Goal: Transaction & Acquisition: Purchase product/service

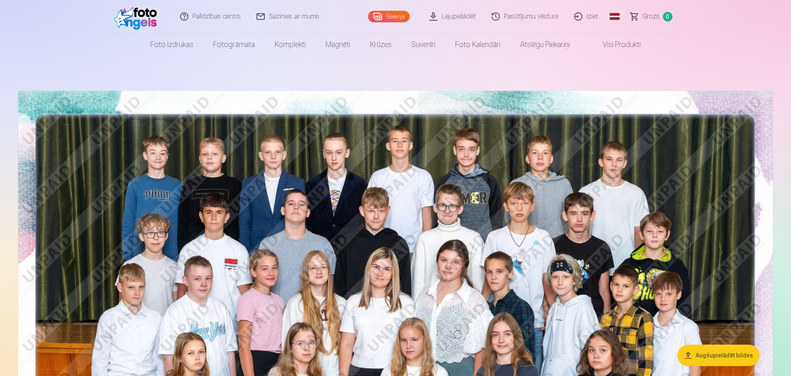
click at [302, 18] on link "Sazinies ar mums" at bounding box center [288, 16] width 78 height 33
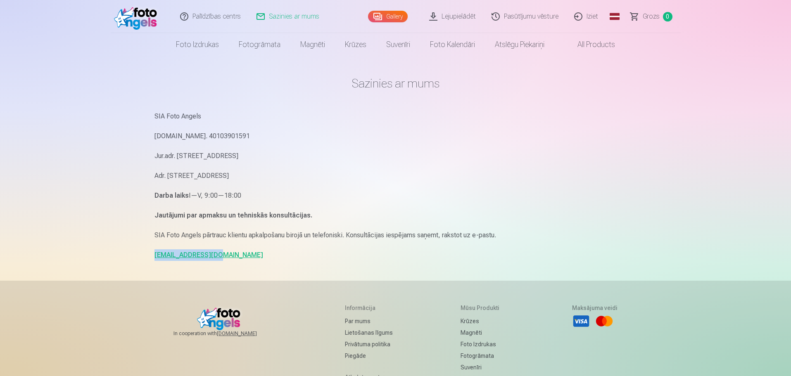
drag, startPoint x: 187, startPoint y: 257, endPoint x: 152, endPoint y: 257, distance: 34.7
click at [152, 257] on div "Sazinies ar mums SIA Foto Angels Reg.Nr. 40103901591 Jur.adr. Rīga, Dzelzavas i…" at bounding box center [396, 254] width 496 height 508
click at [394, 16] on link "Gallery" at bounding box center [388, 17] width 40 height 12
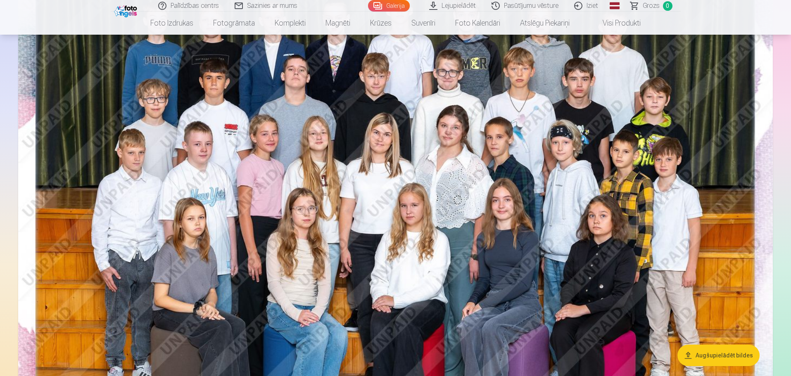
scroll to position [83, 0]
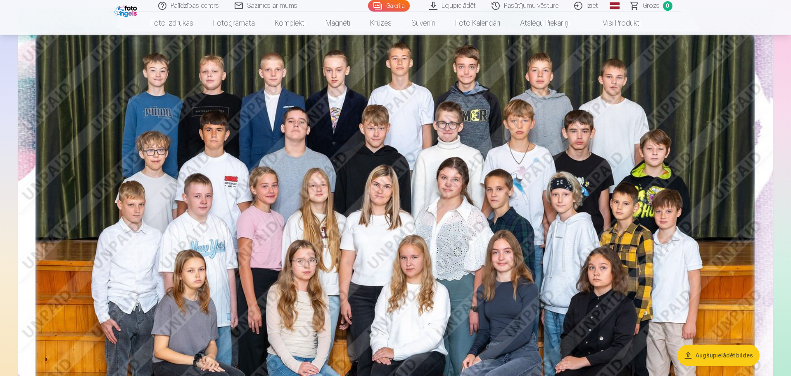
click at [697, 193] on img at bounding box center [395, 260] width 755 height 504
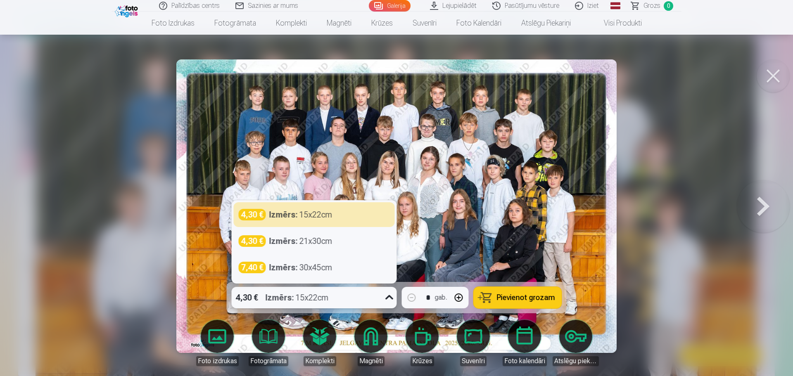
click at [388, 300] on icon at bounding box center [389, 297] width 13 height 13
click at [341, 202] on div "4,30 € Izmērs : 15x22cm" at bounding box center [314, 214] width 161 height 25
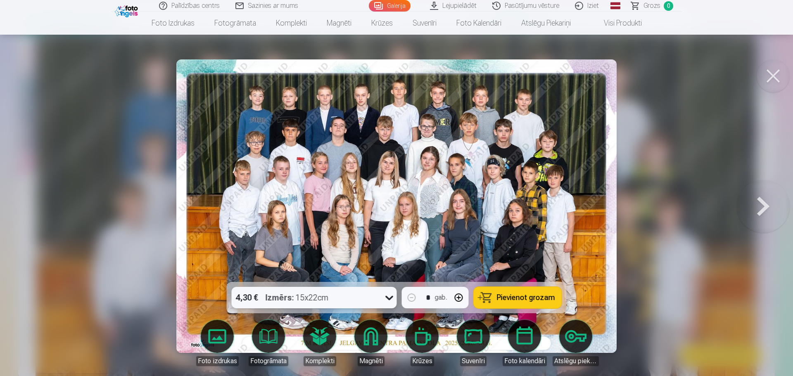
click at [531, 296] on span "Pievienot grozam" at bounding box center [526, 297] width 58 height 7
click at [780, 72] on button at bounding box center [773, 75] width 33 height 33
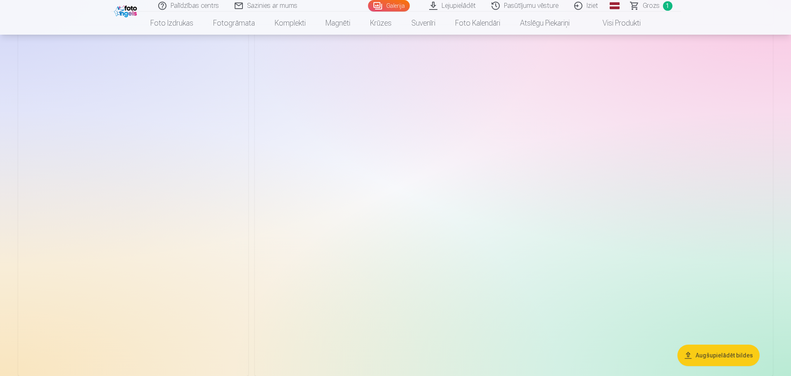
scroll to position [1487, 0]
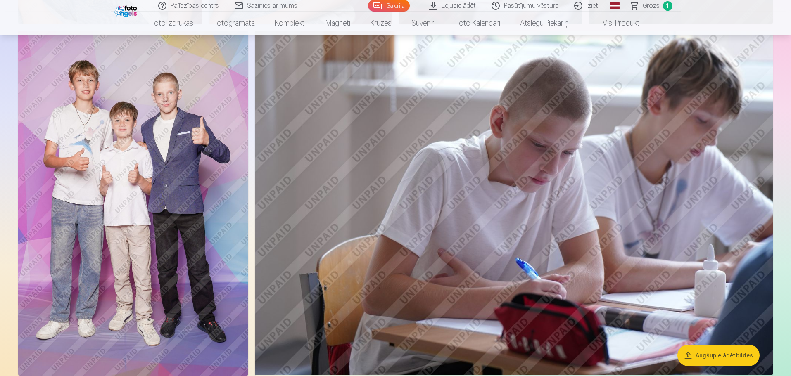
click at [180, 176] on img at bounding box center [133, 203] width 230 height 345
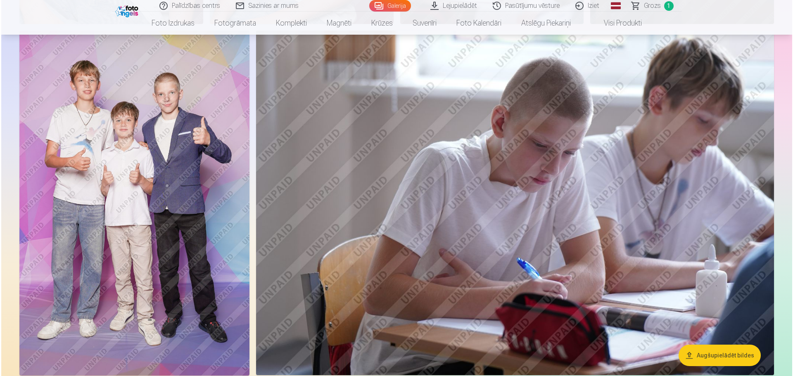
scroll to position [1490, 0]
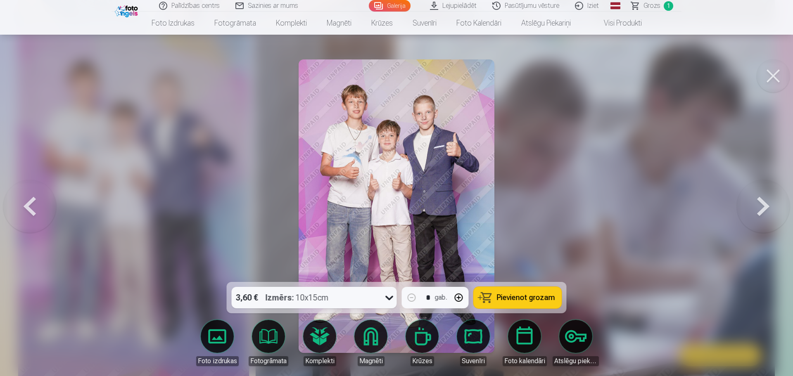
click at [386, 298] on icon at bounding box center [389, 297] width 13 height 13
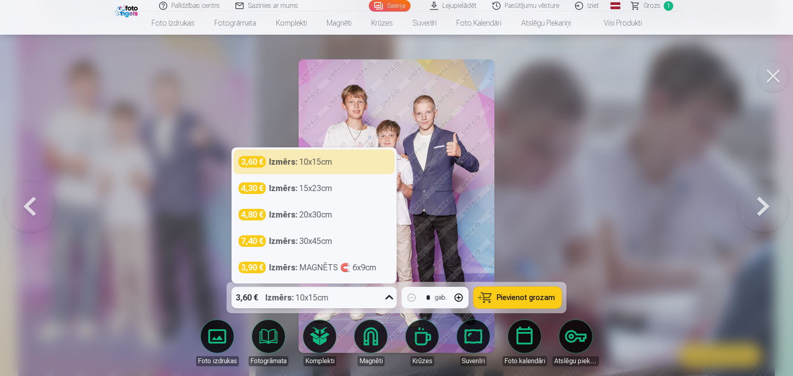
click at [386, 298] on icon at bounding box center [389, 297] width 13 height 13
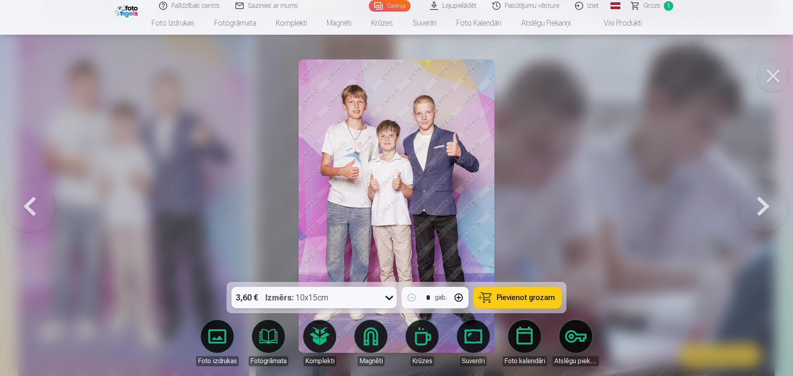
click at [509, 301] on span "Pievienot grozam" at bounding box center [526, 297] width 58 height 7
click at [775, 74] on button at bounding box center [773, 75] width 33 height 33
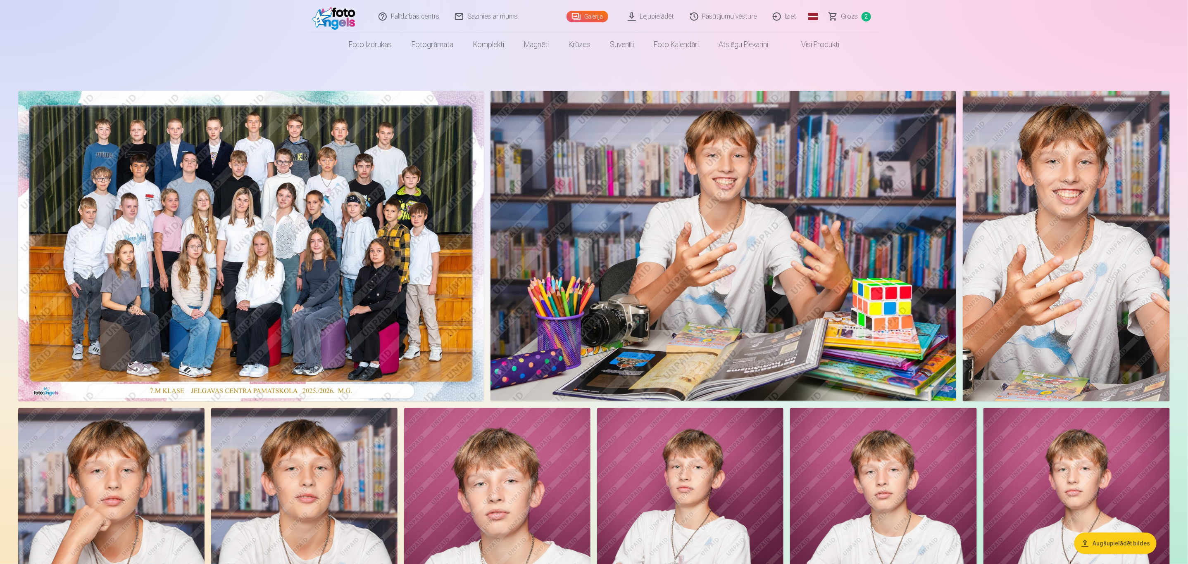
click at [781, 210] on img at bounding box center [723, 246] width 466 height 310
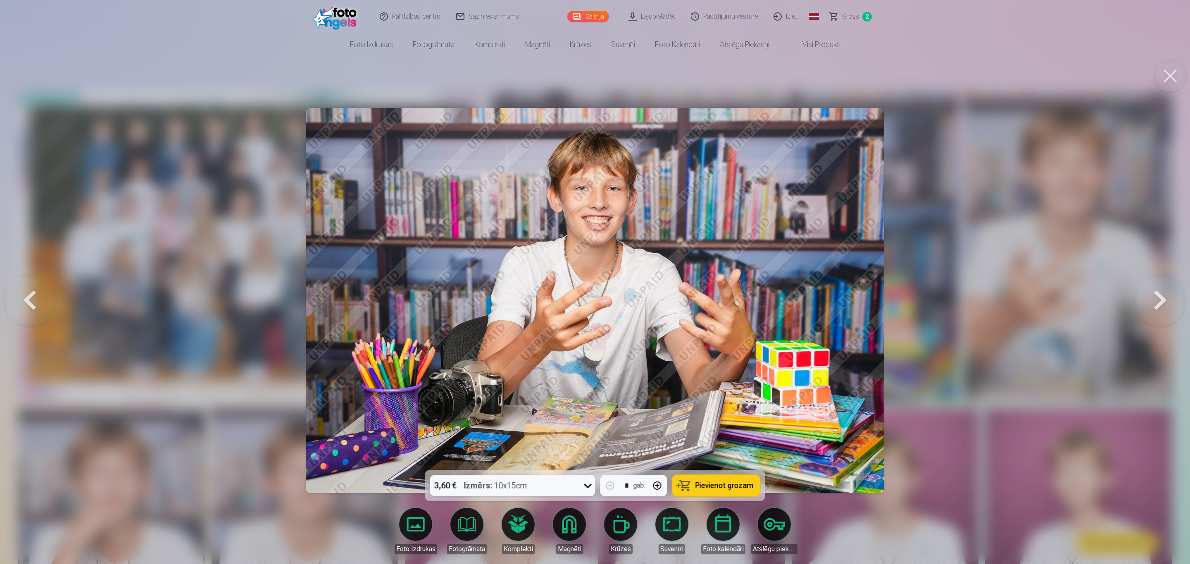
click at [721, 376] on span "Pievienot grozam" at bounding box center [724, 485] width 58 height 7
click at [791, 86] on button at bounding box center [1169, 75] width 33 height 33
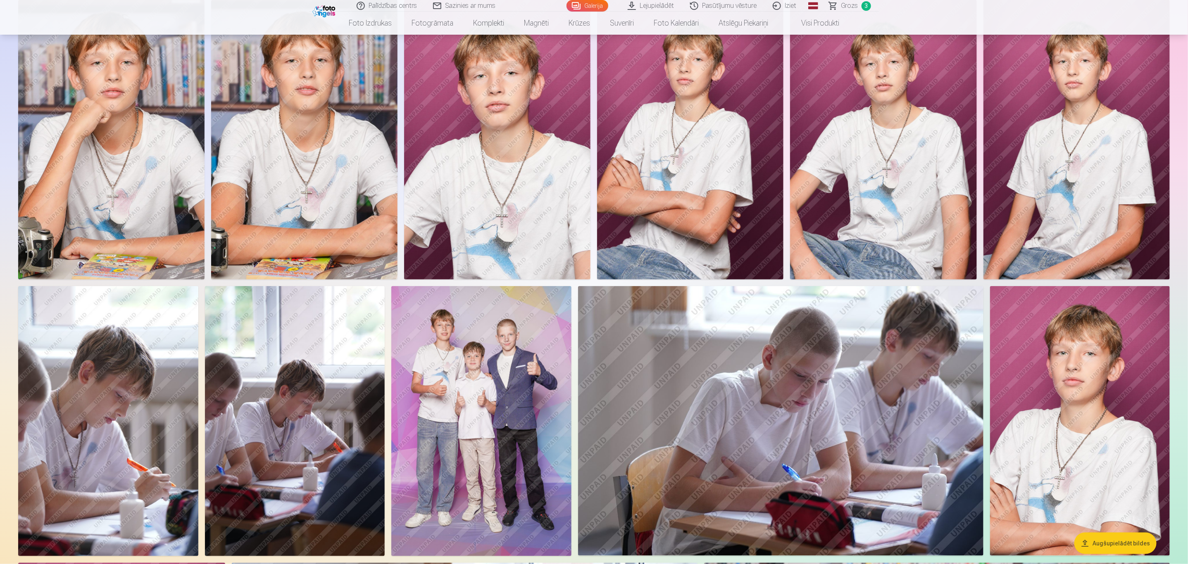
scroll to position [310, 0]
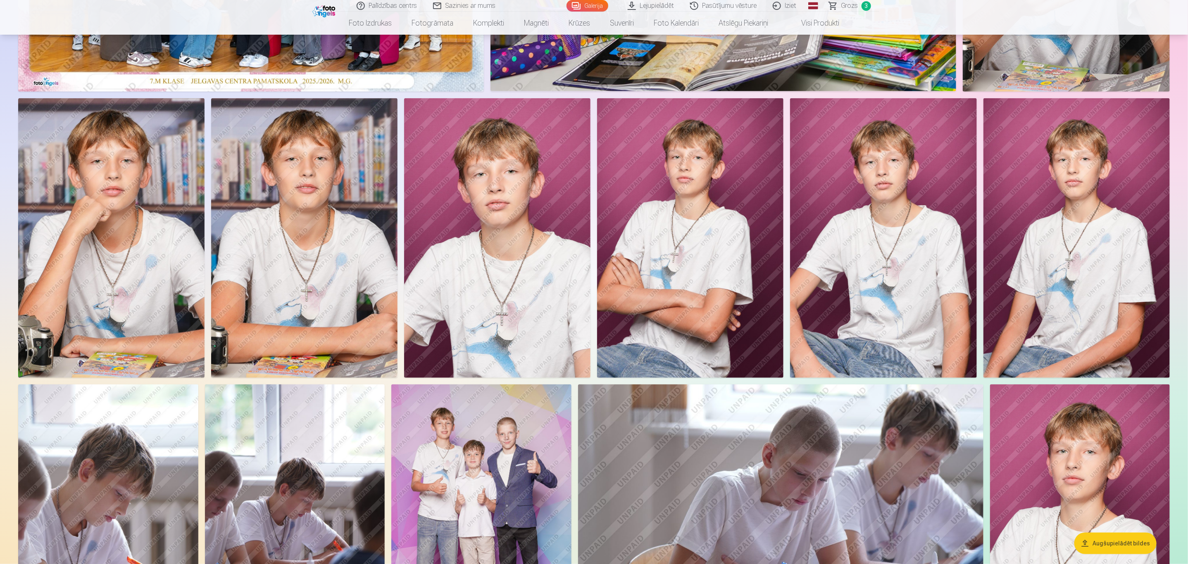
click at [720, 257] on img at bounding box center [690, 238] width 186 height 280
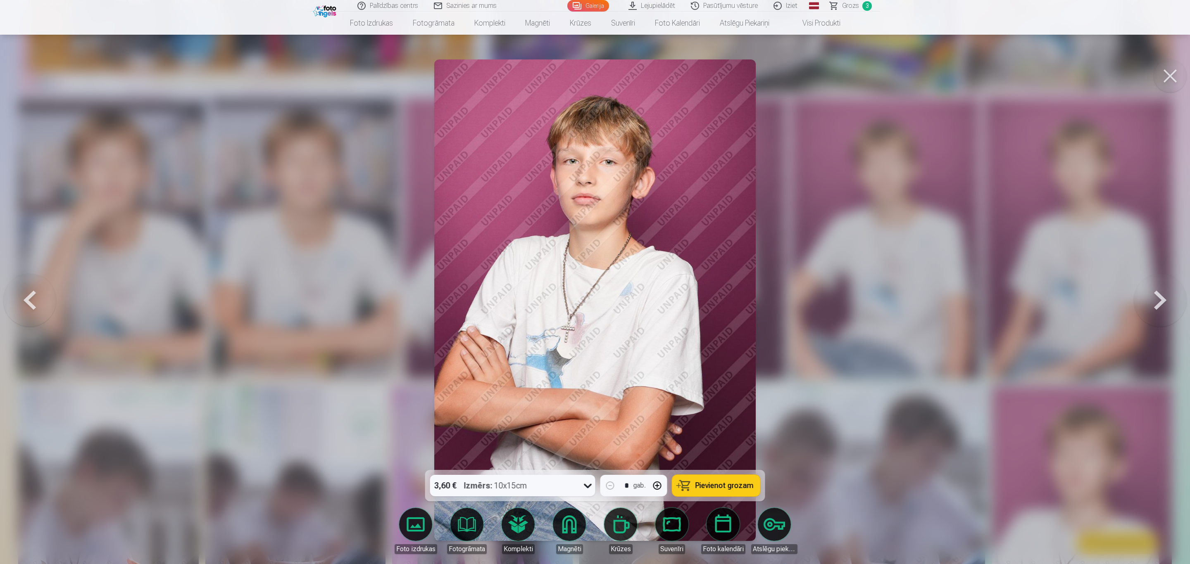
click at [791, 72] on button at bounding box center [1169, 75] width 33 height 33
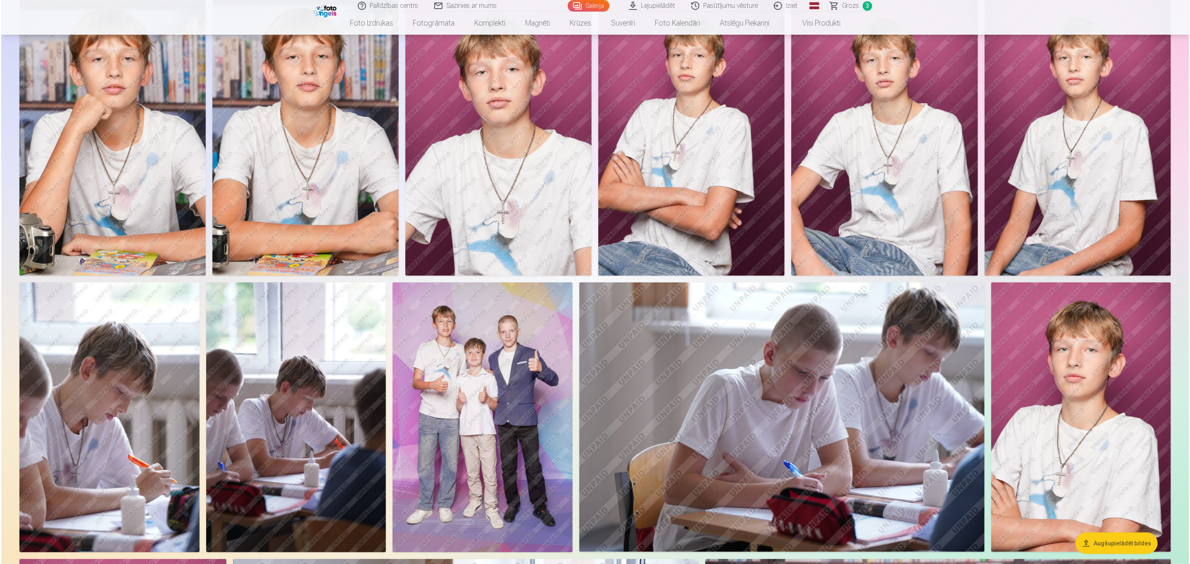
scroll to position [434, 0]
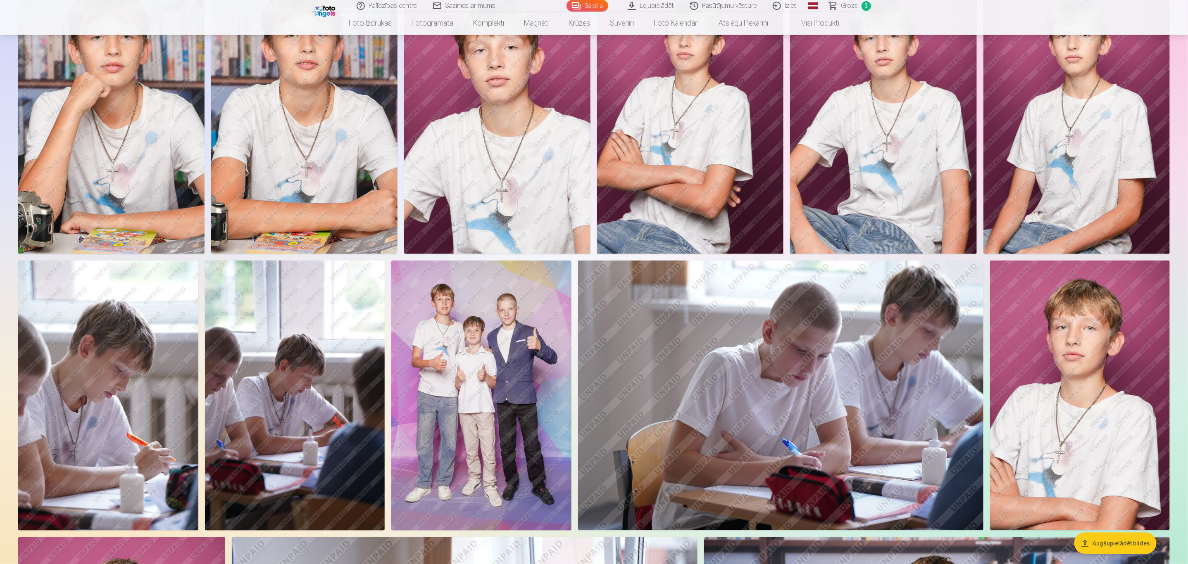
click at [791, 345] on img at bounding box center [1080, 396] width 180 height 270
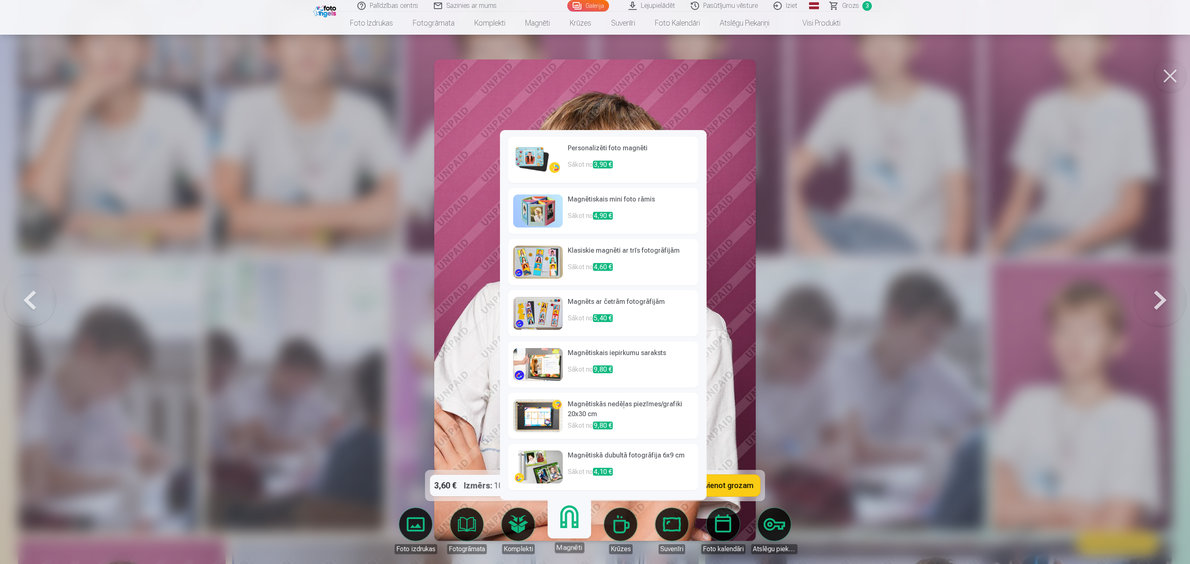
click at [636, 165] on p "Sākot no 3,90 €" at bounding box center [631, 168] width 126 height 17
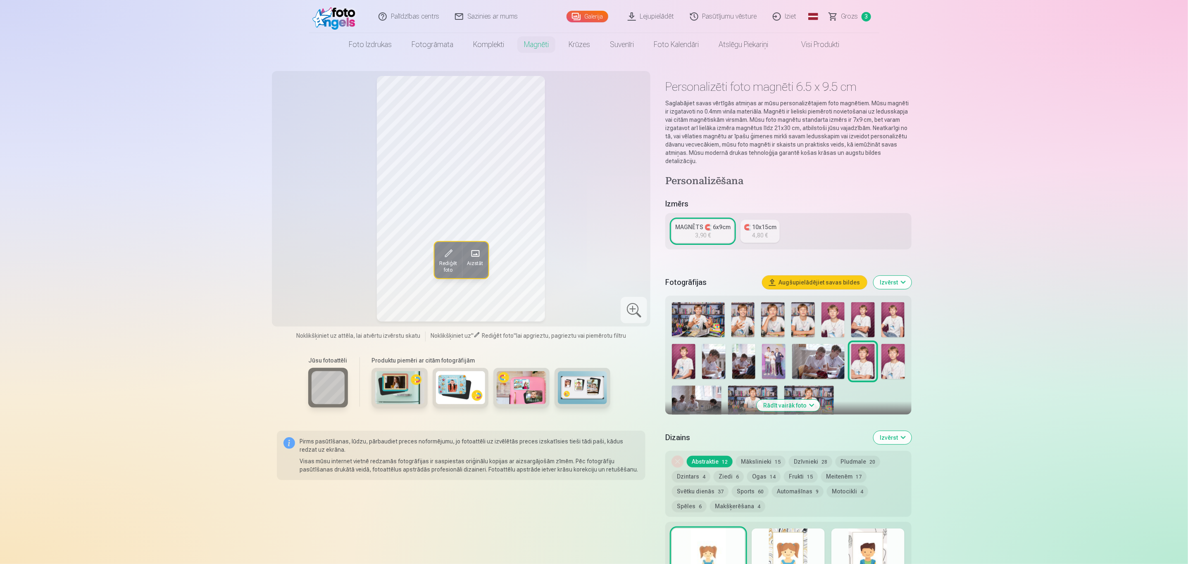
click at [444, 269] on span "Rediģēt foto" at bounding box center [448, 266] width 18 height 13
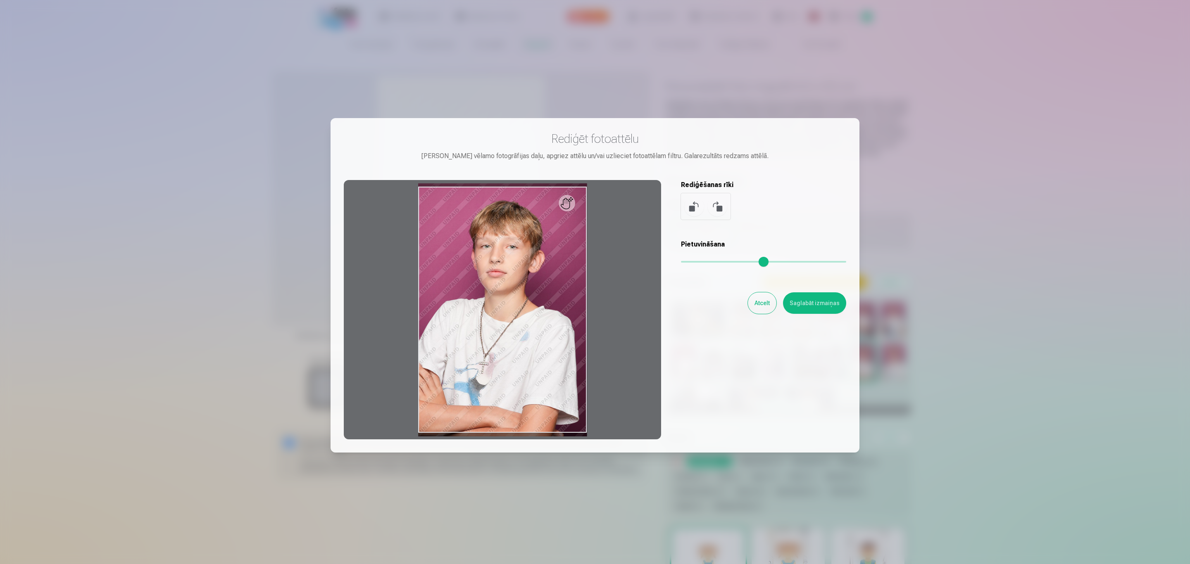
click at [761, 300] on button "Atcelt" at bounding box center [762, 302] width 29 height 21
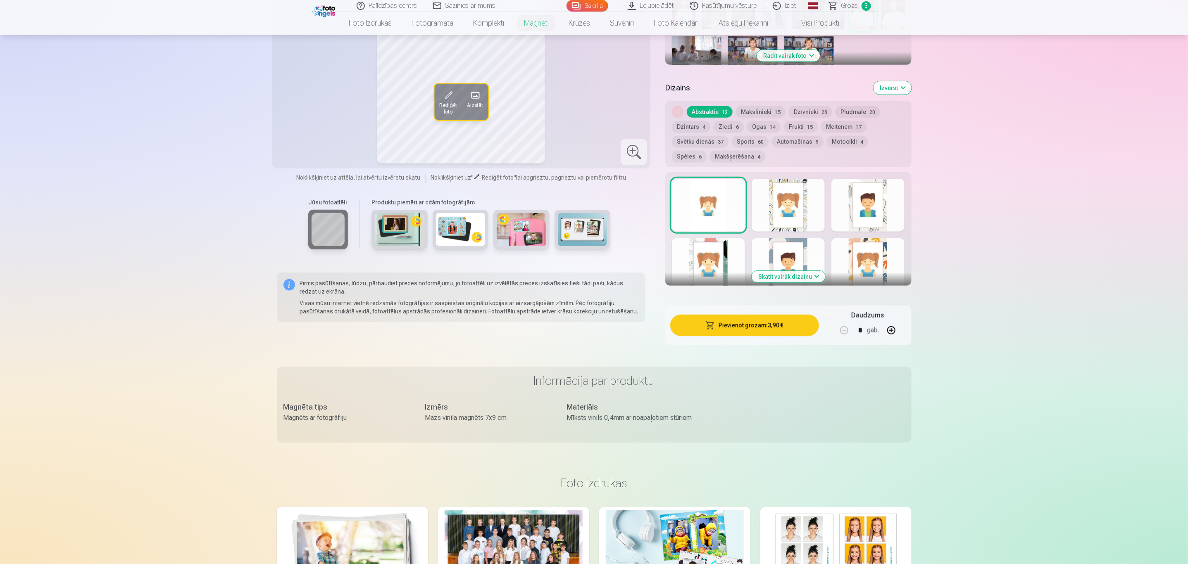
scroll to position [372, 0]
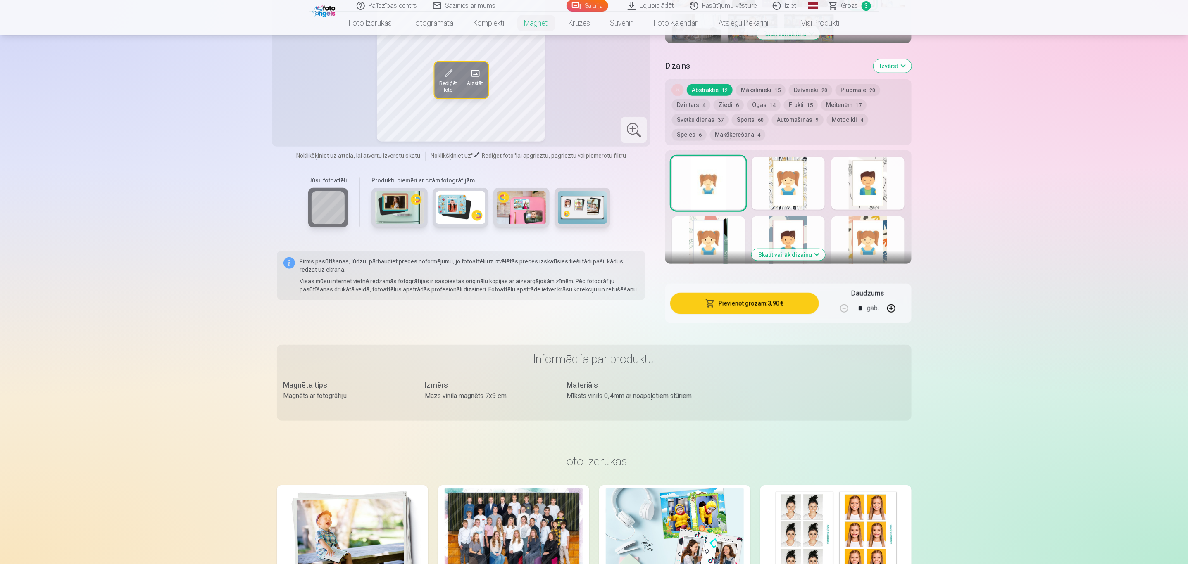
click at [791, 249] on button "Skatīt vairāk dizainu" at bounding box center [788, 255] width 74 height 12
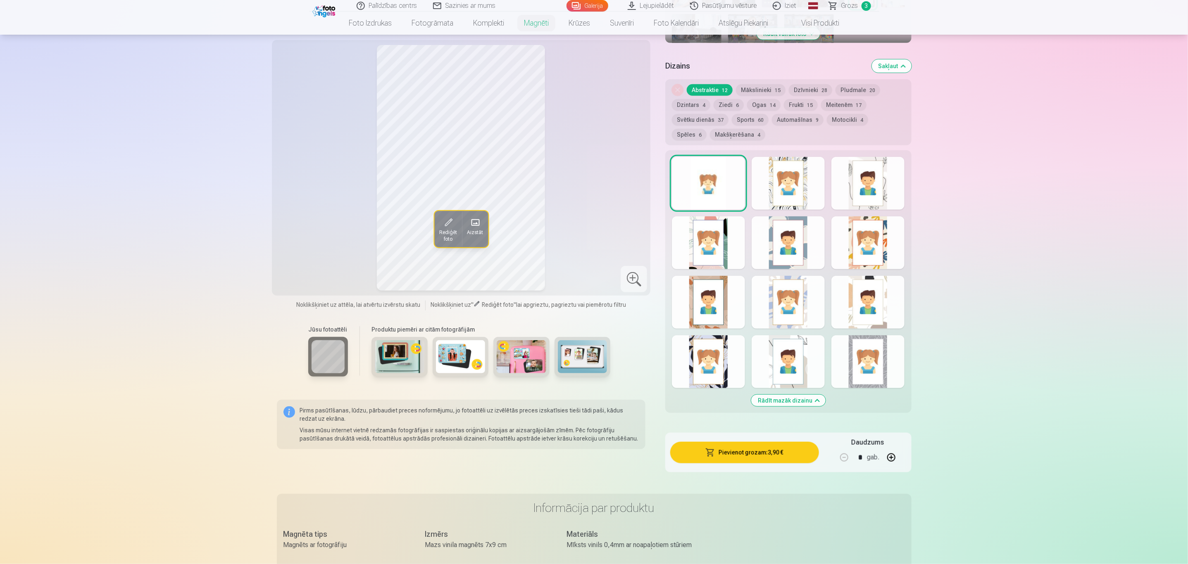
click at [791, 376] on button "button" at bounding box center [891, 458] width 20 height 20
type input "*"
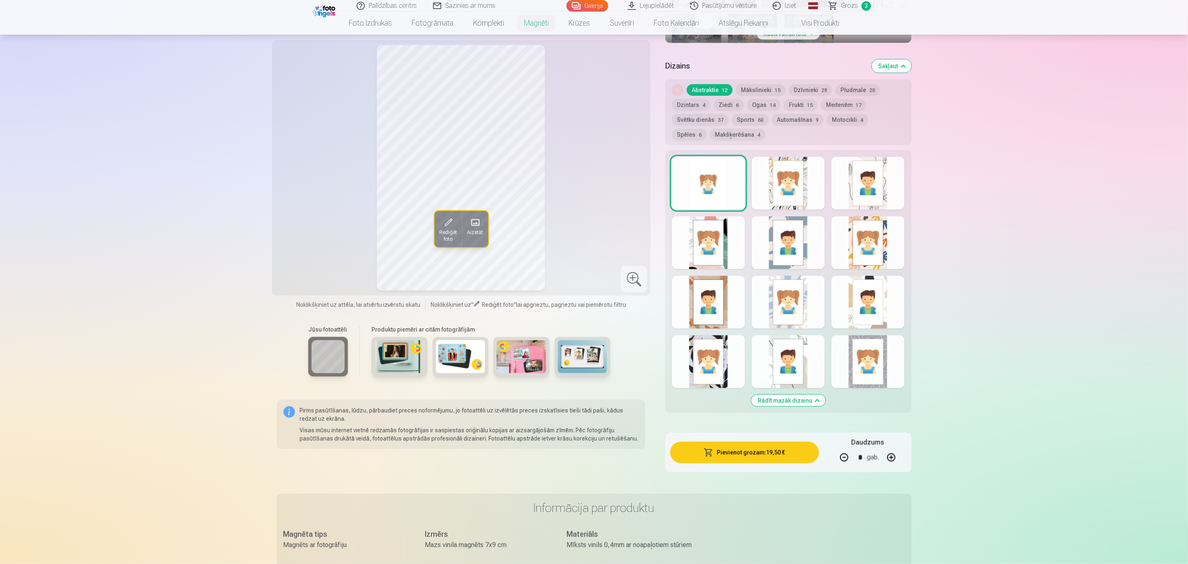
click at [777, 376] on button "Pievienot grozam : 19,50 €" at bounding box center [744, 452] width 148 height 21
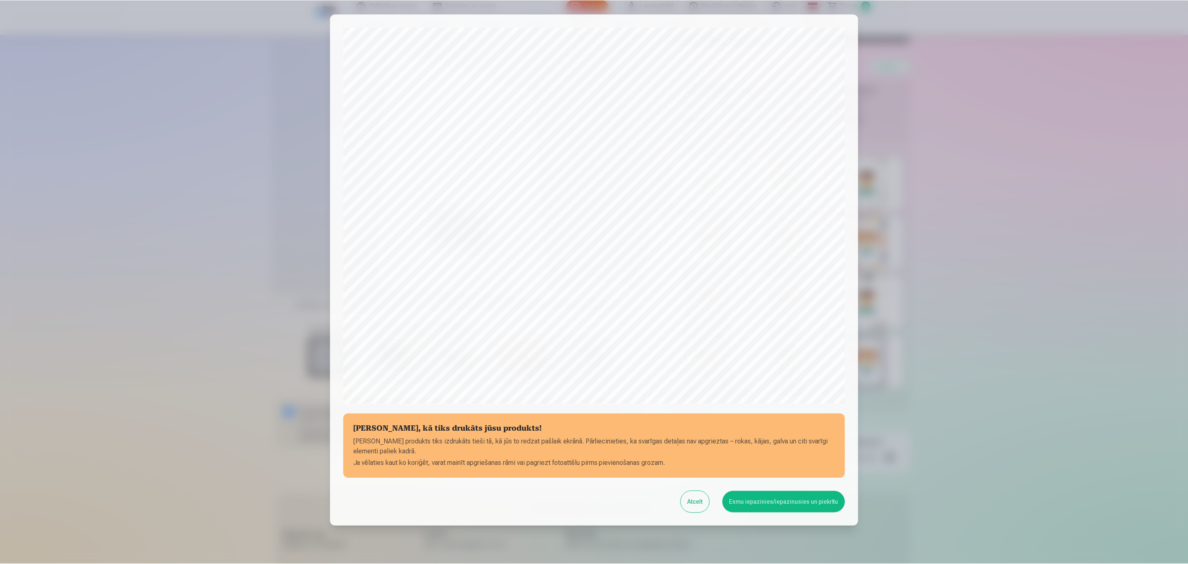
scroll to position [0, 0]
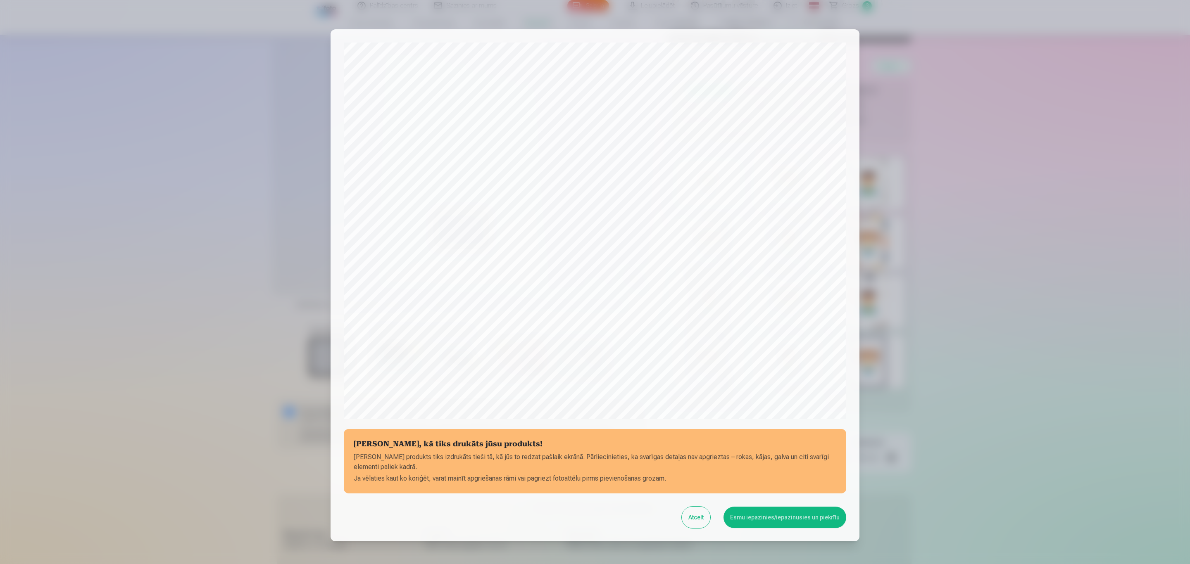
click at [697, 376] on button "Atcelt" at bounding box center [696, 517] width 29 height 21
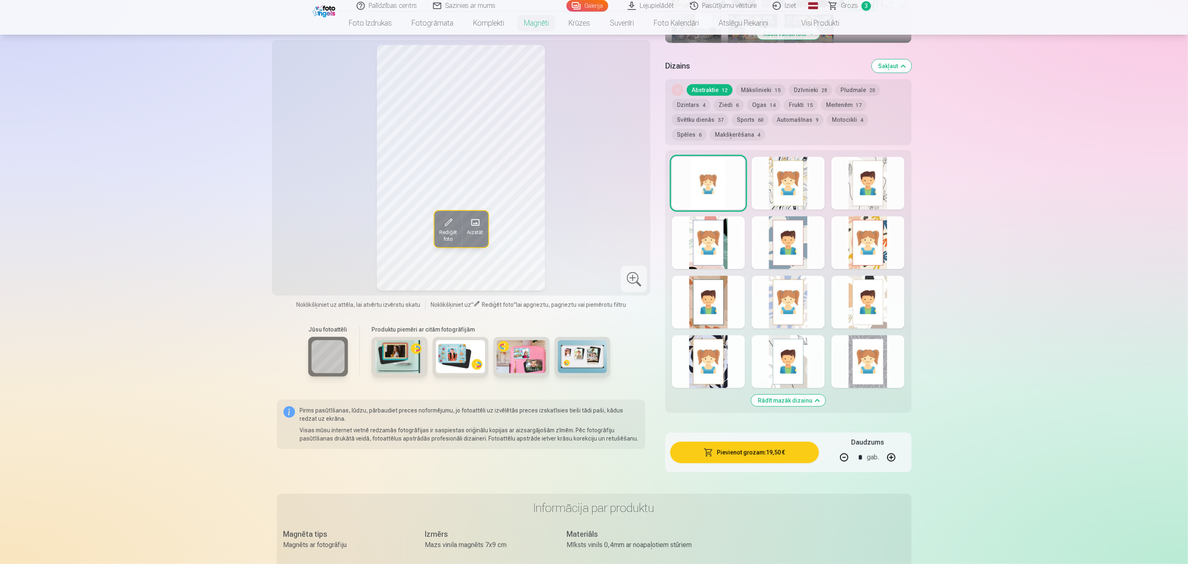
click at [452, 229] on span "Rediģēt foto" at bounding box center [448, 235] width 18 height 13
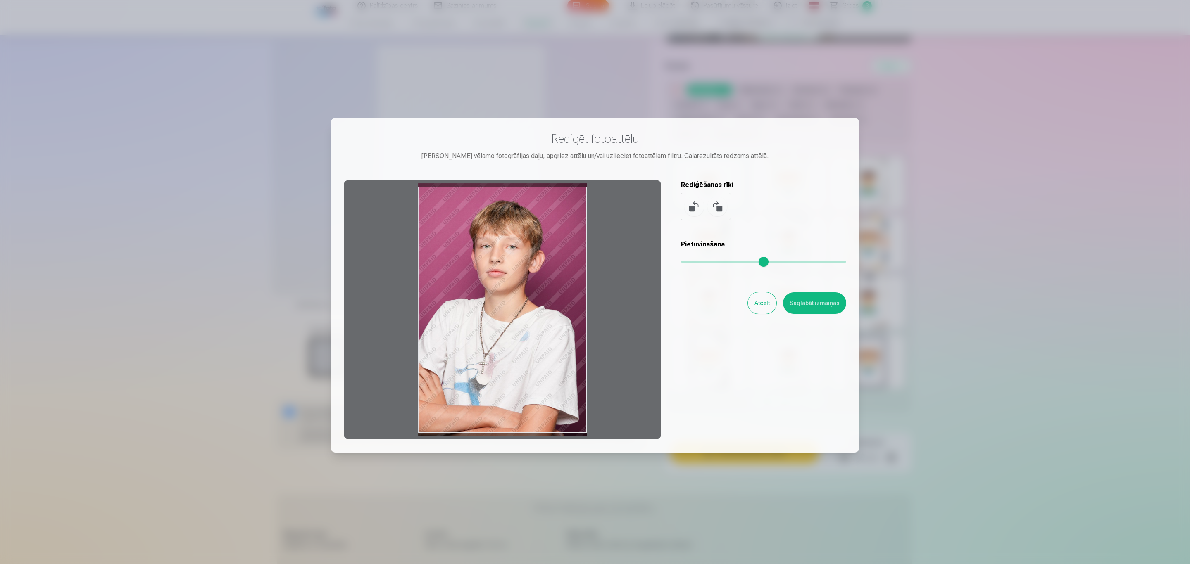
drag, startPoint x: 465, startPoint y: 246, endPoint x: 476, endPoint y: 246, distance: 11.2
click at [476, 246] on div at bounding box center [502, 309] width 317 height 259
click at [543, 238] on div at bounding box center [502, 309] width 317 height 259
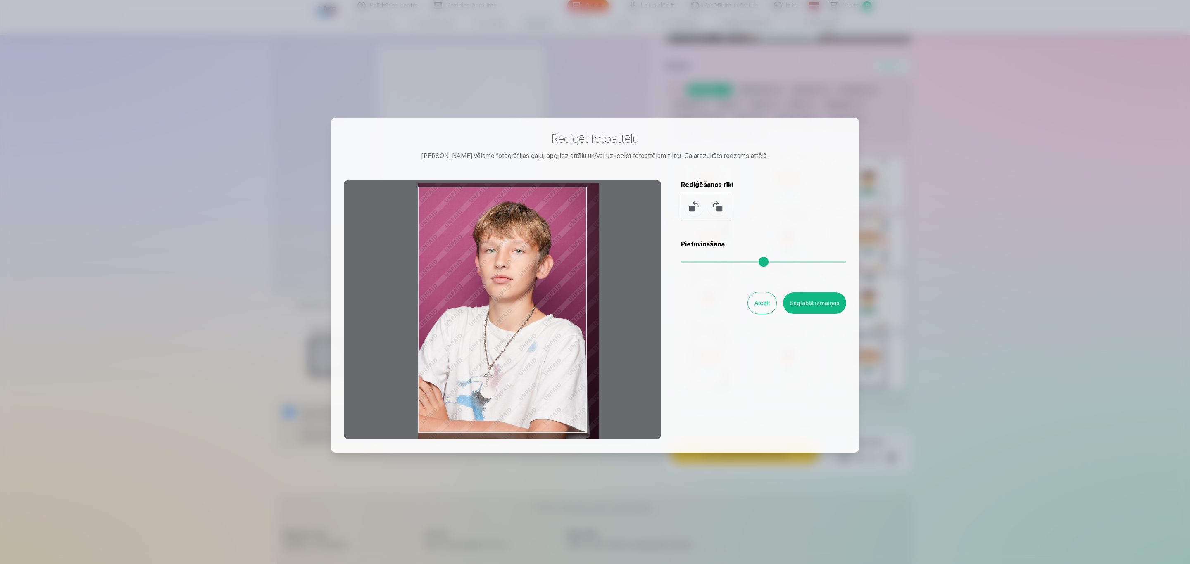
type input "*"
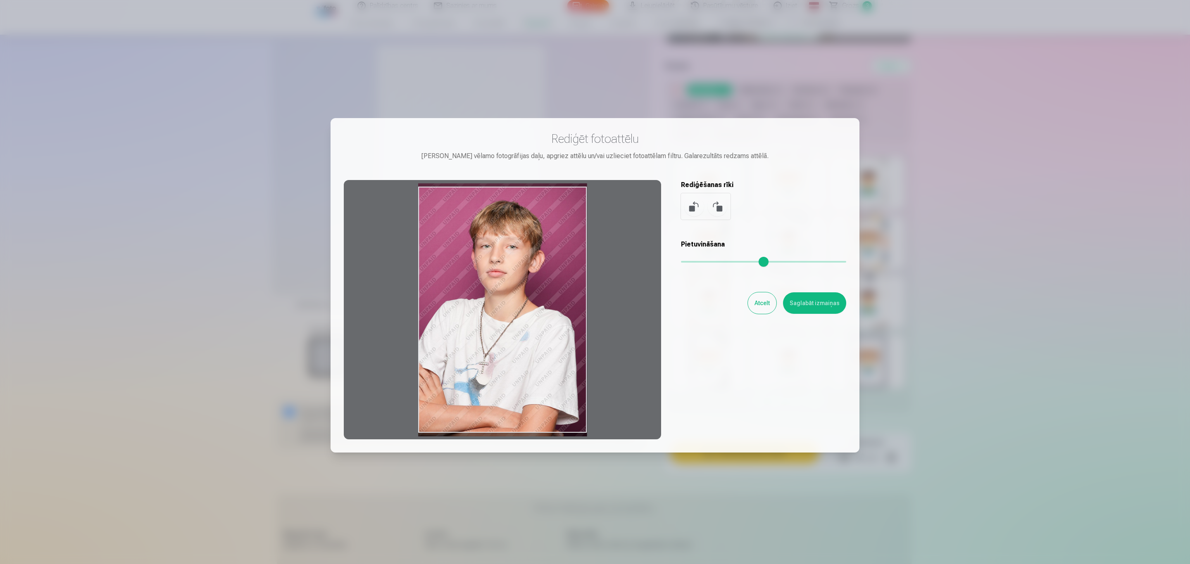
drag, startPoint x: 690, startPoint y: 259, endPoint x: 668, endPoint y: 258, distance: 21.5
click at [681, 261] on input "range" at bounding box center [763, 262] width 165 height 2
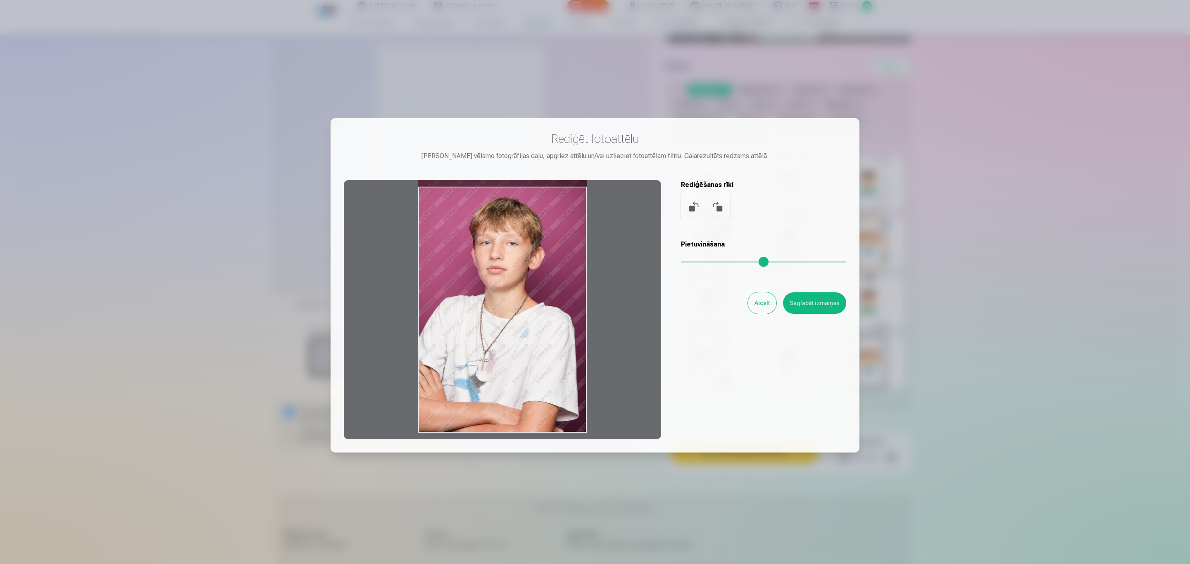
drag, startPoint x: 529, startPoint y: 253, endPoint x: 533, endPoint y: 213, distance: 39.8
click at [533, 213] on div at bounding box center [502, 309] width 317 height 259
click at [768, 302] on button "Atcelt" at bounding box center [762, 302] width 29 height 21
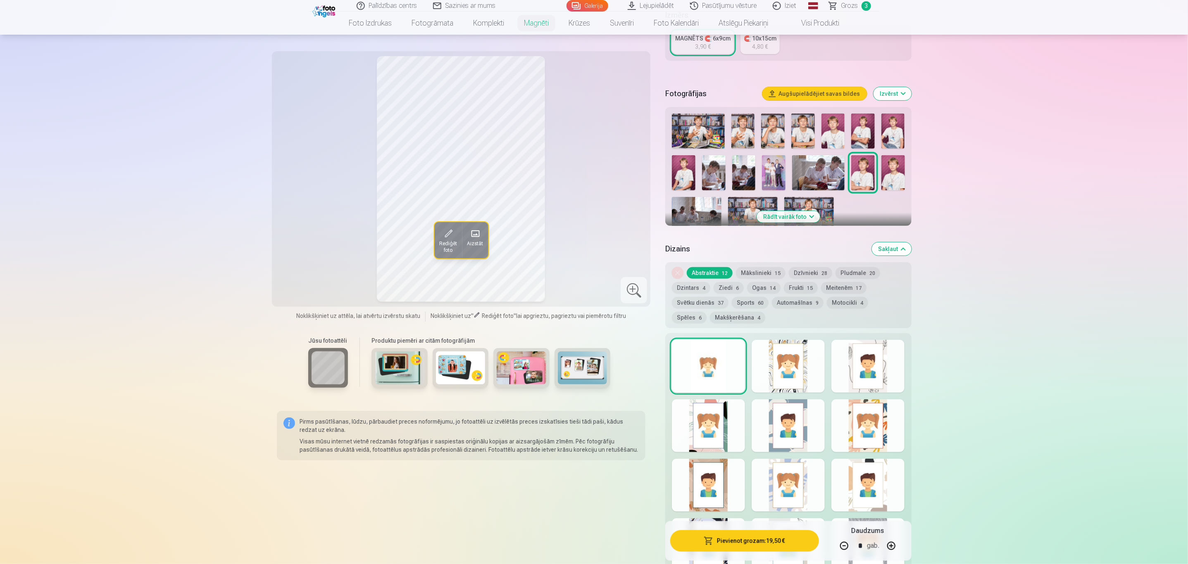
scroll to position [62, 0]
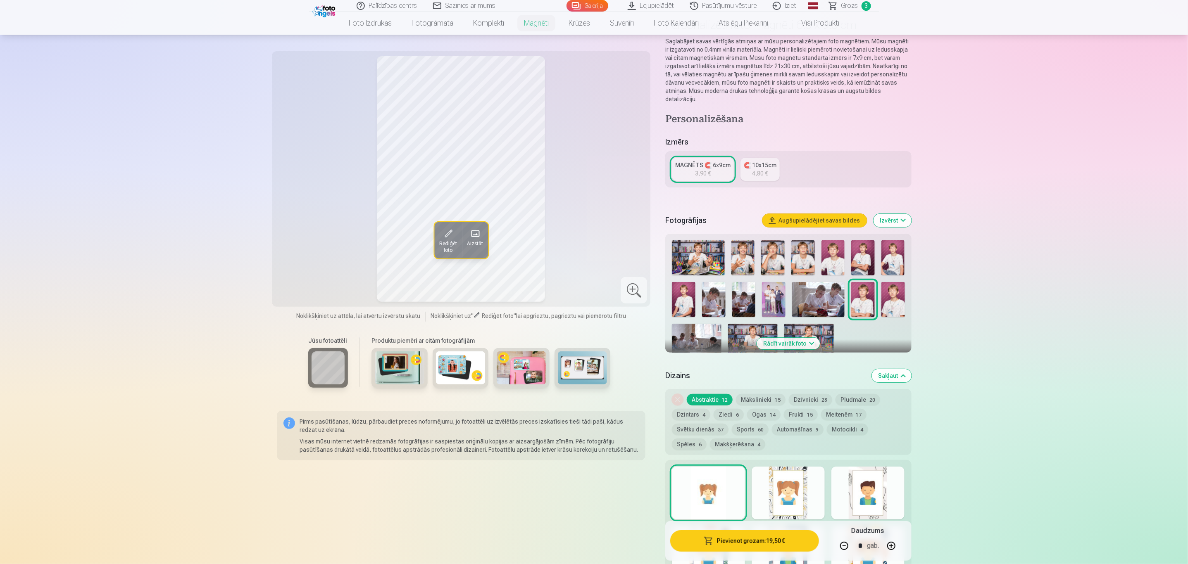
scroll to position [434, 0]
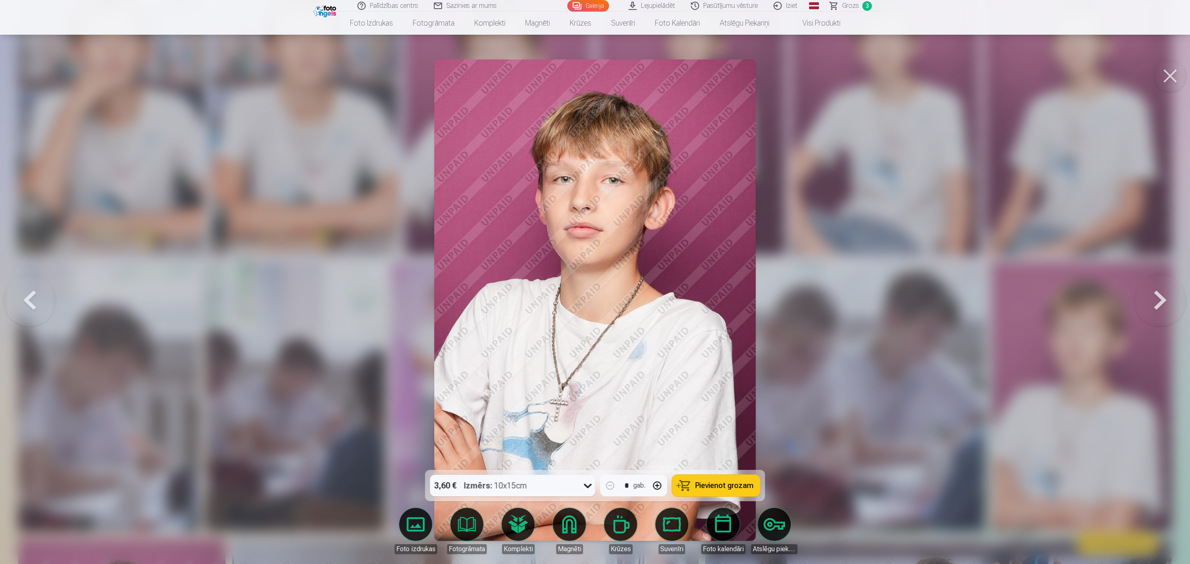
click at [791, 77] on button at bounding box center [1169, 75] width 33 height 33
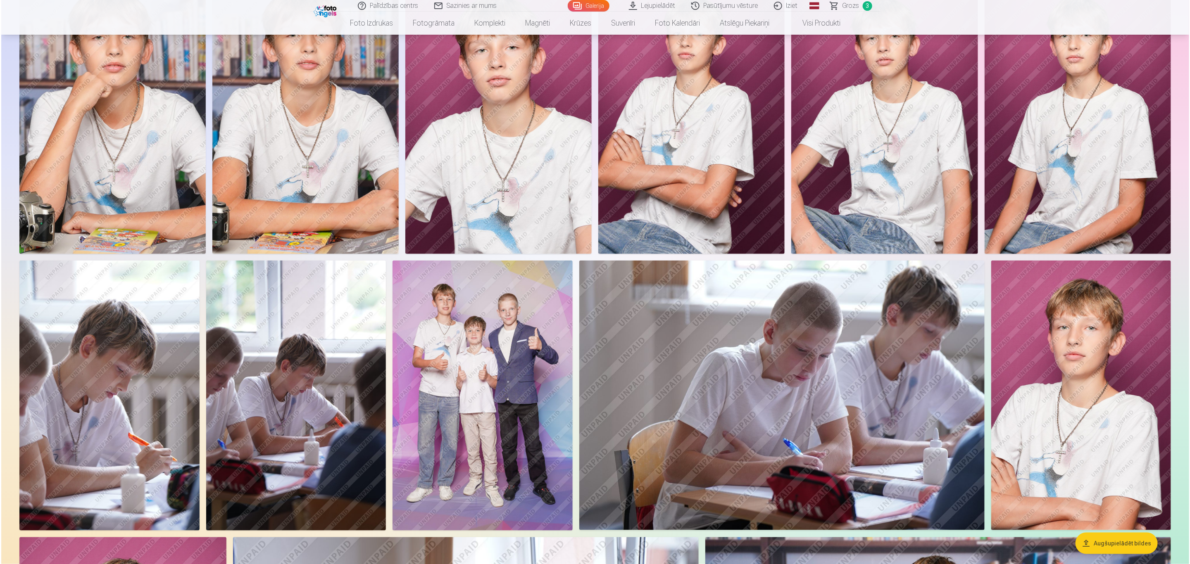
scroll to position [372, 0]
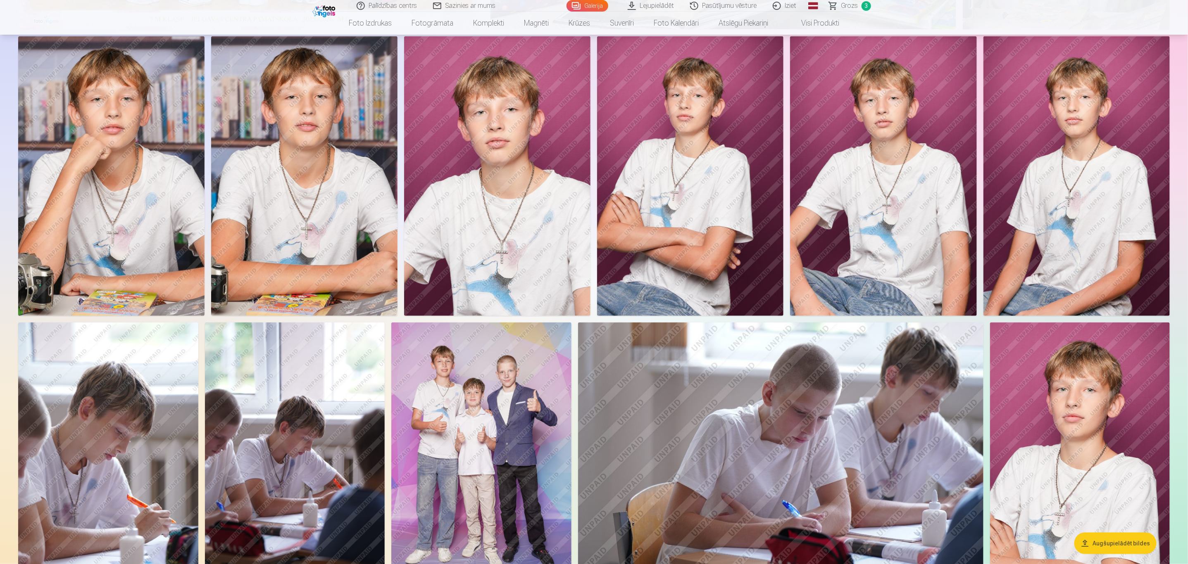
click at [695, 269] on img at bounding box center [690, 176] width 186 height 280
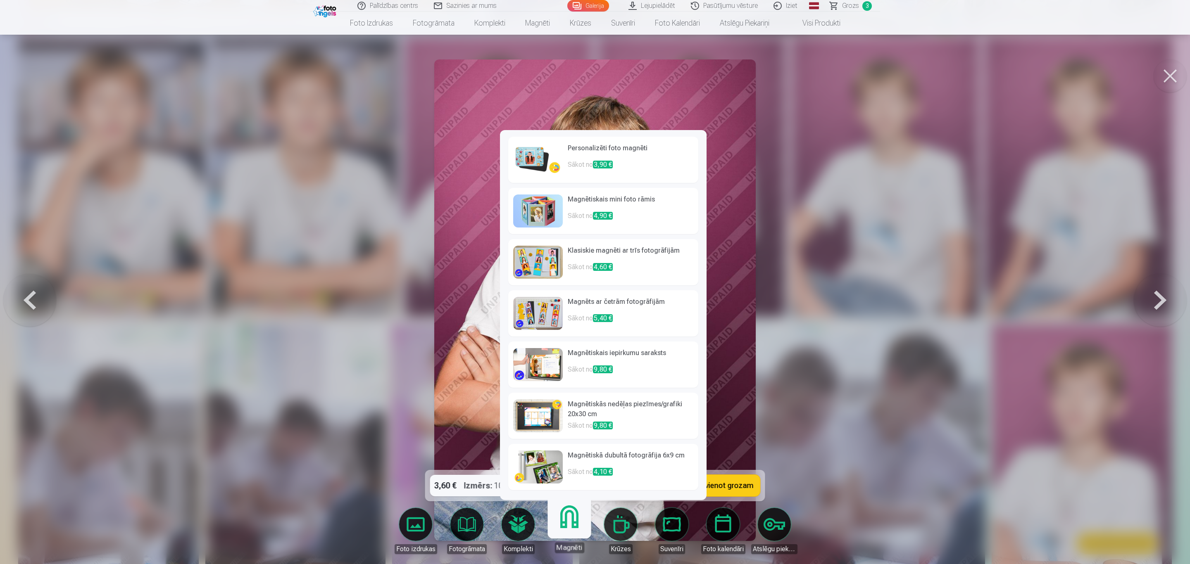
click at [626, 145] on h6 "Personalizēti foto magnēti" at bounding box center [631, 151] width 126 height 17
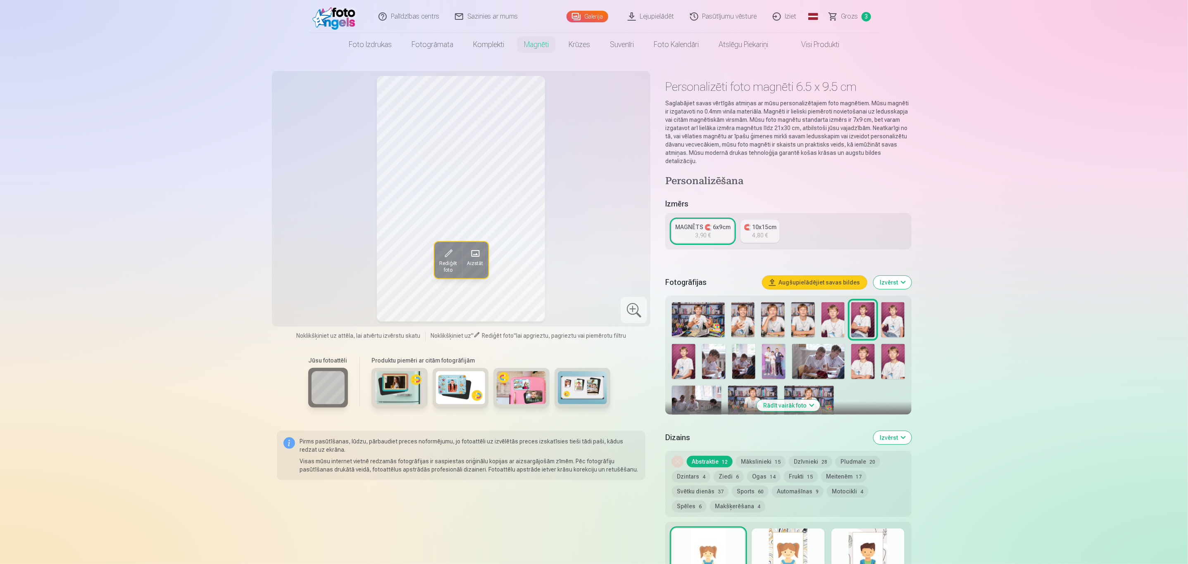
click at [451, 262] on span "Rediģēt foto" at bounding box center [448, 266] width 18 height 13
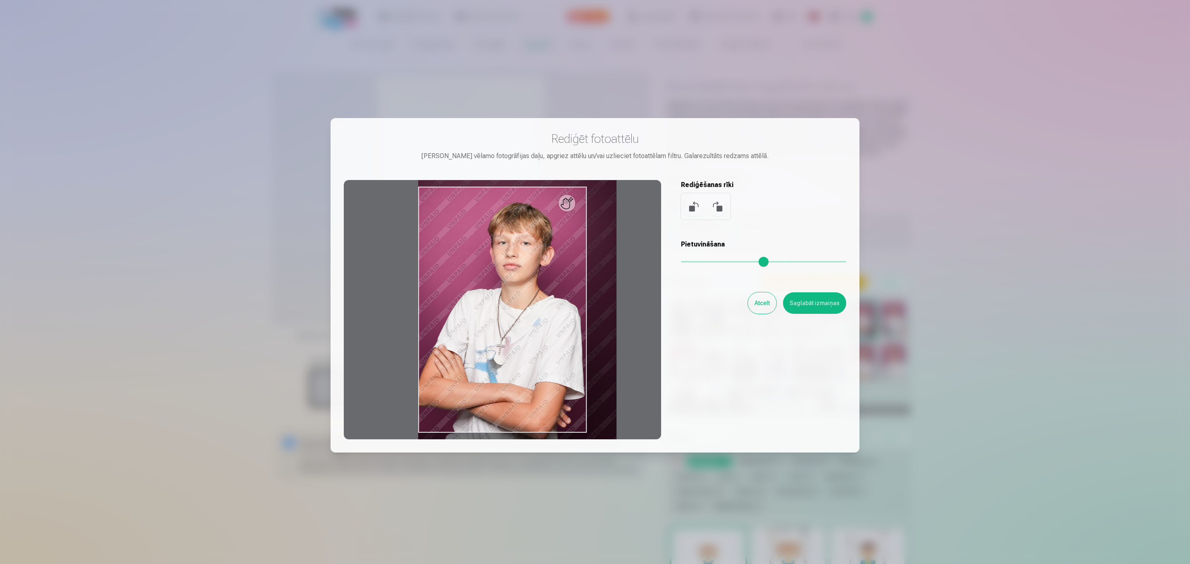
drag, startPoint x: 689, startPoint y: 261, endPoint x: 697, endPoint y: 261, distance: 7.8
type input "****"
click at [697, 261] on input "range" at bounding box center [763, 262] width 165 height 2
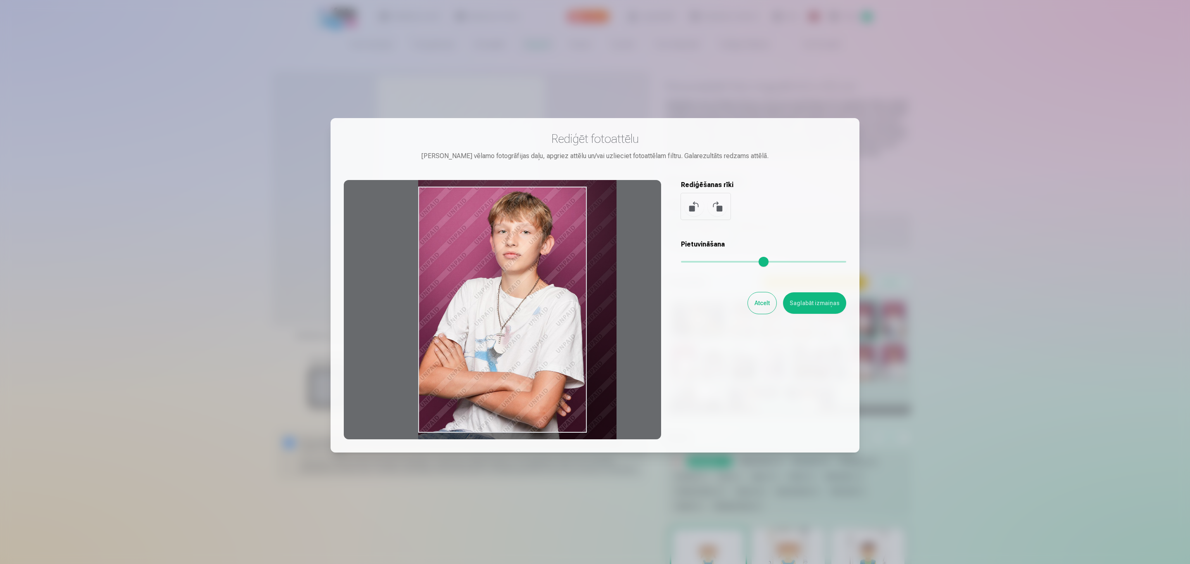
drag, startPoint x: 538, startPoint y: 320, endPoint x: 549, endPoint y: 324, distance: 11.8
click at [549, 324] on div at bounding box center [502, 309] width 317 height 259
click at [791, 301] on button "Saglabāt izmaiņas" at bounding box center [814, 302] width 63 height 21
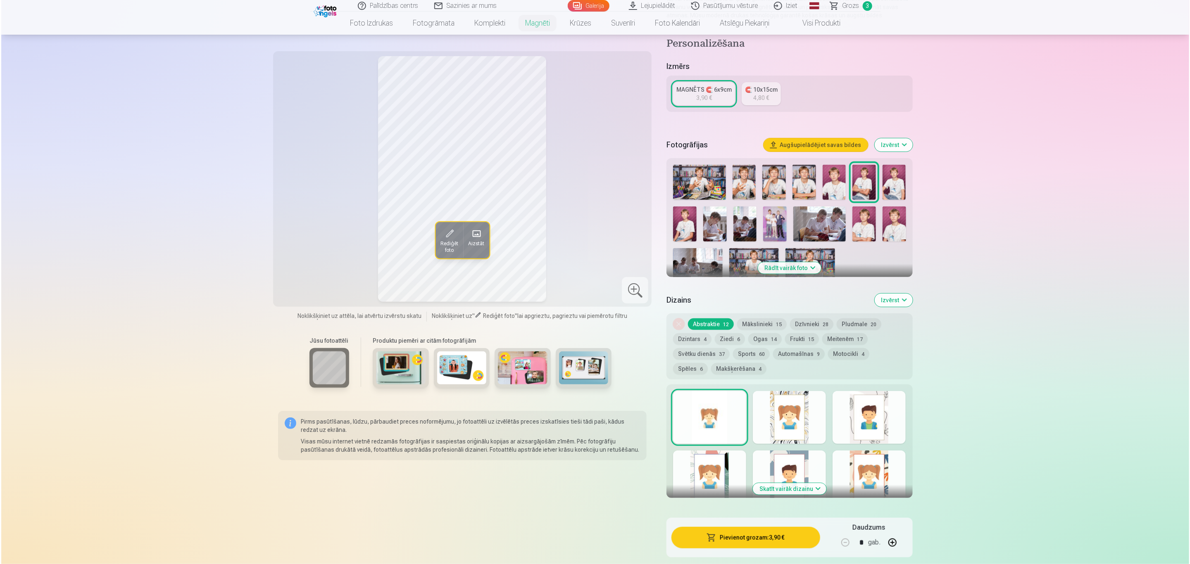
scroll to position [186, 0]
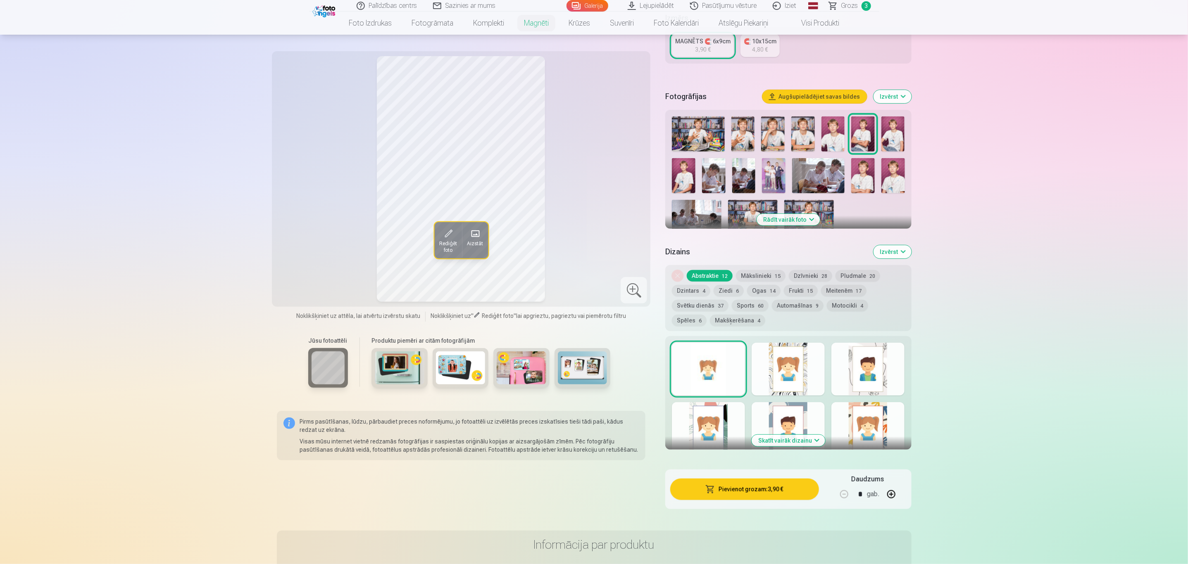
click at [791, 376] on button "button" at bounding box center [891, 495] width 20 height 20
type input "*"
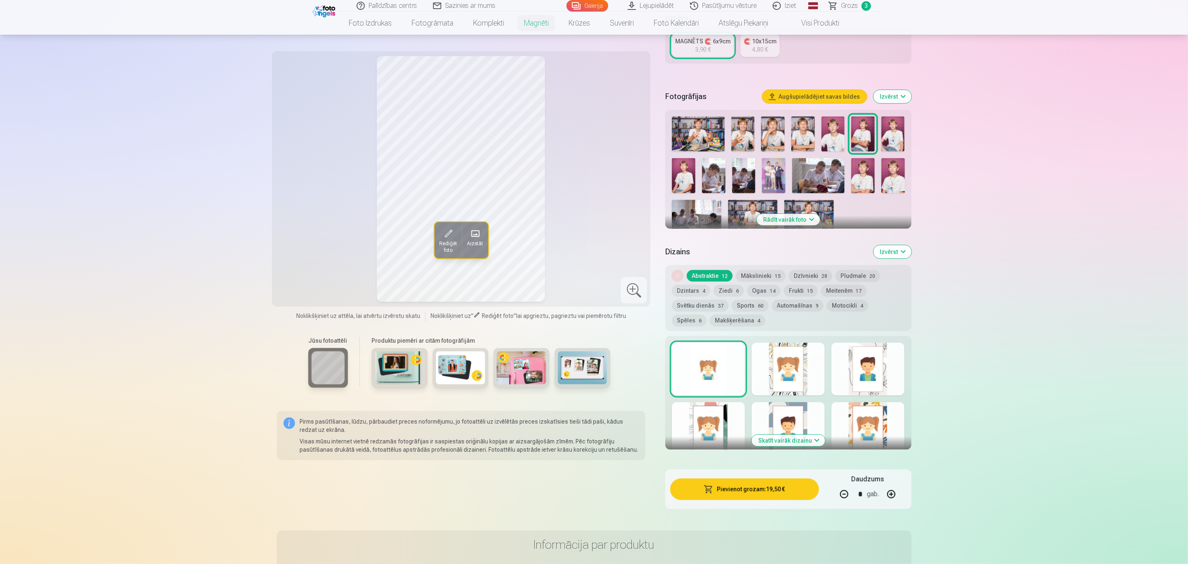
click at [780, 376] on button "Pievienot grozam : 19,50 €" at bounding box center [744, 489] width 148 height 21
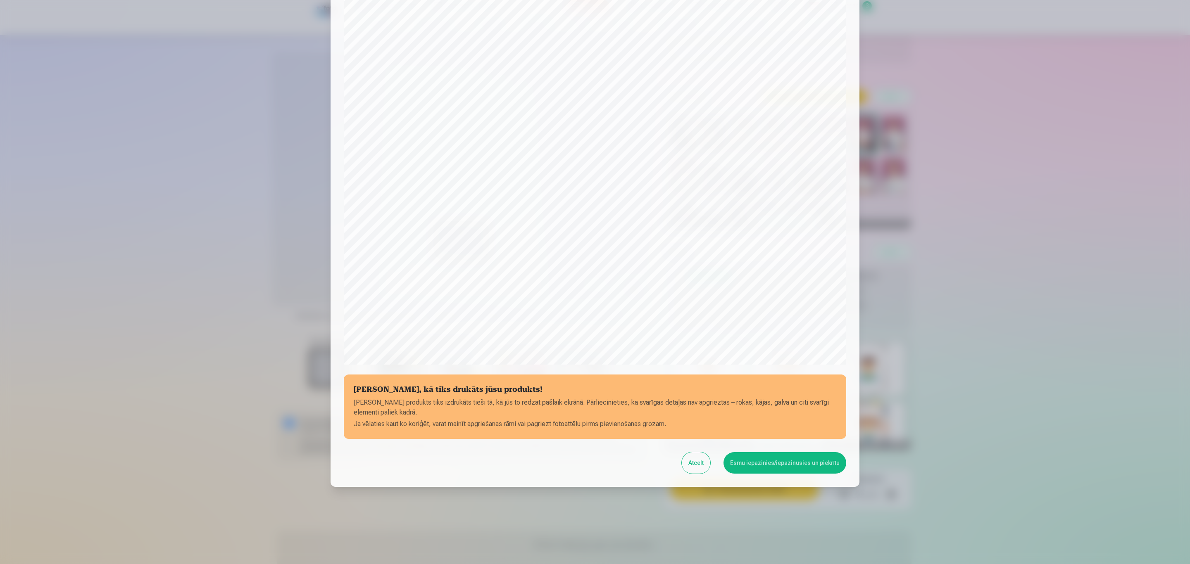
scroll to position [56, 0]
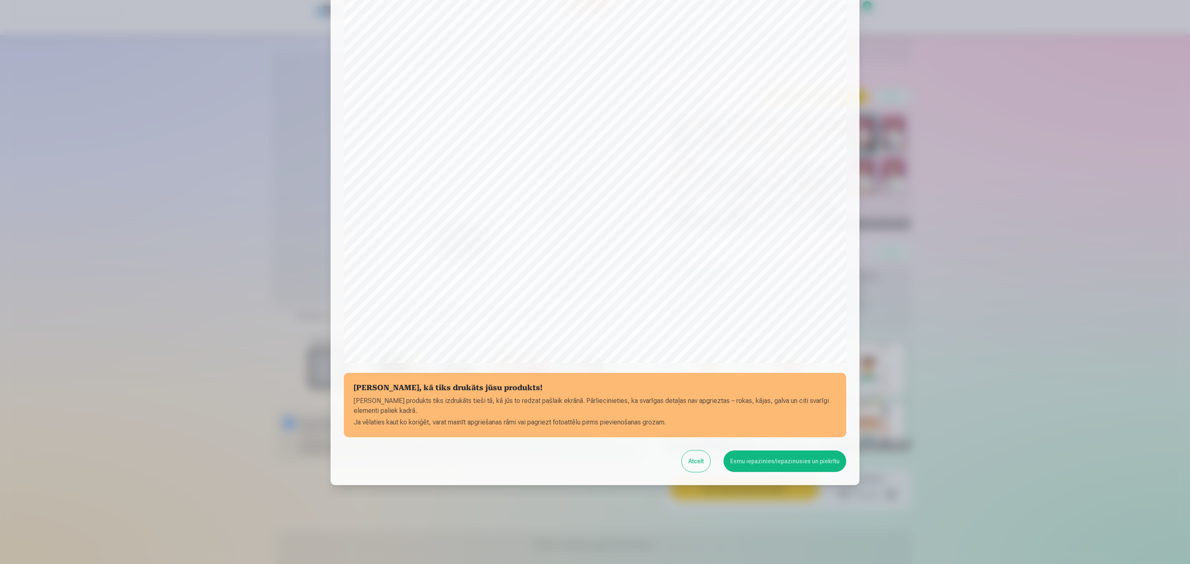
click at [760, 376] on button "Esmu iepazinies/iepazinusies un piekrītu" at bounding box center [784, 461] width 123 height 21
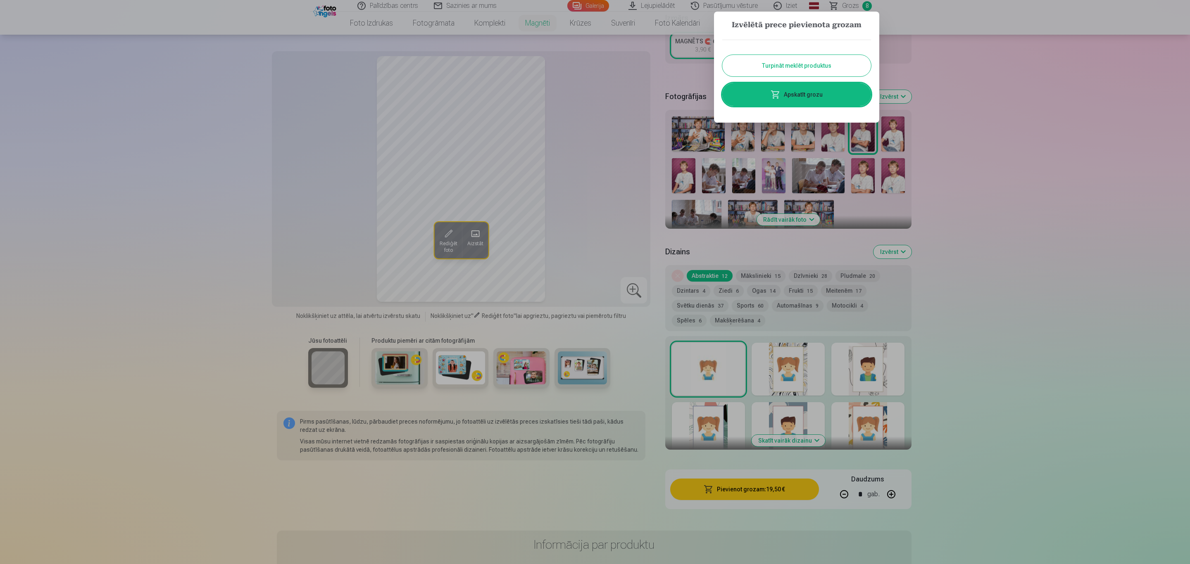
click at [791, 95] on link "Apskatīt grozu" at bounding box center [796, 94] width 149 height 23
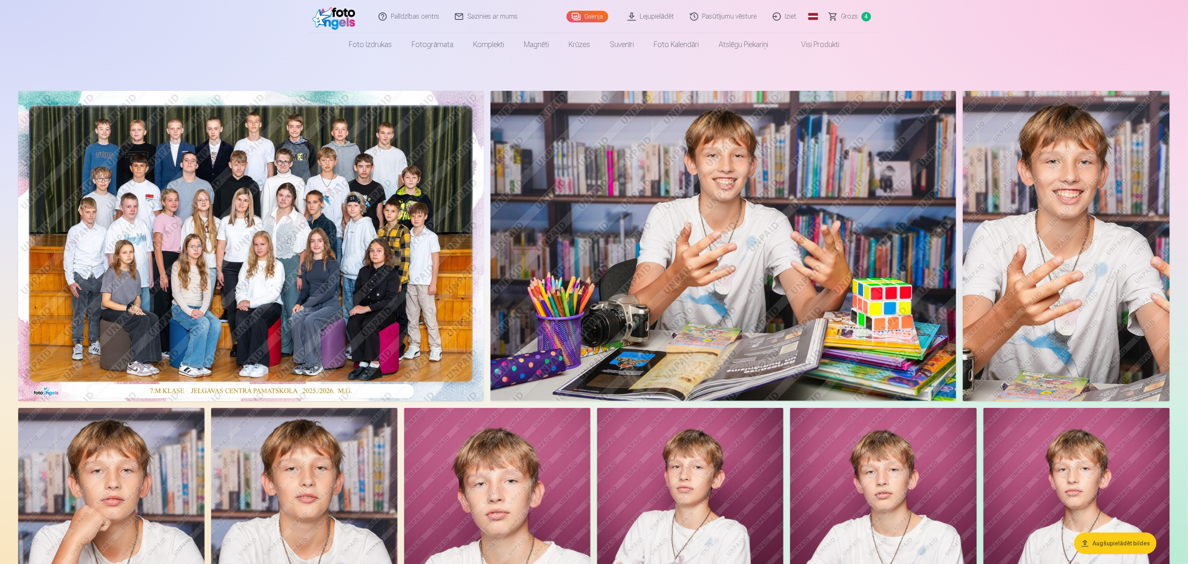
click at [586, 19] on link "Galerija" at bounding box center [587, 17] width 42 height 12
click at [587, 18] on link "Galerija" at bounding box center [587, 17] width 42 height 12
click at [793, 17] on link "Iziet" at bounding box center [785, 16] width 40 height 33
click at [787, 17] on link "Iziet" at bounding box center [785, 16] width 40 height 33
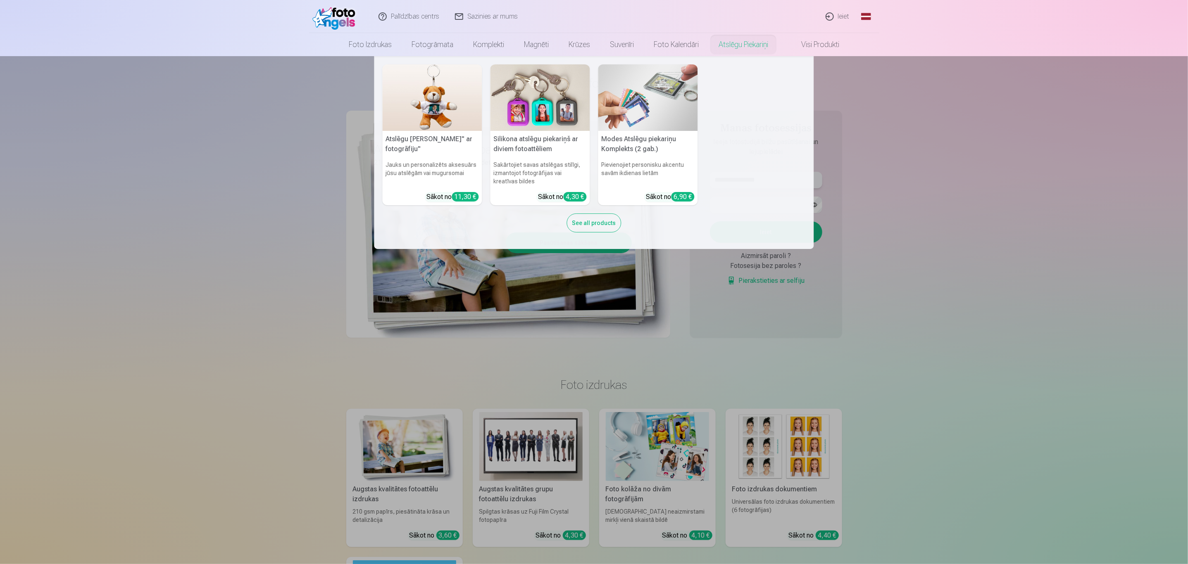
type input "**********"
click at [1042, 165] on nav "Atslēgu piekariņš Lācītis" ar fotogrāfiju" Jauks un personalizēts aksesuārs jūs…" at bounding box center [594, 152] width 1188 height 193
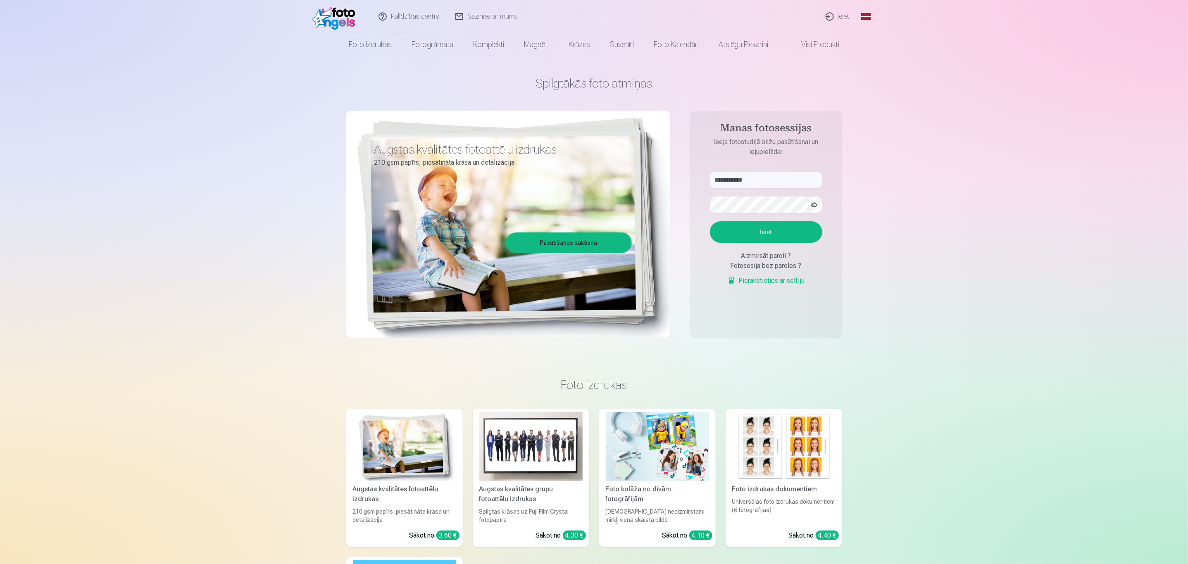
click at [760, 233] on button "Ieiet" at bounding box center [766, 231] width 112 height 21
